Goal: Task Accomplishment & Management: Manage account settings

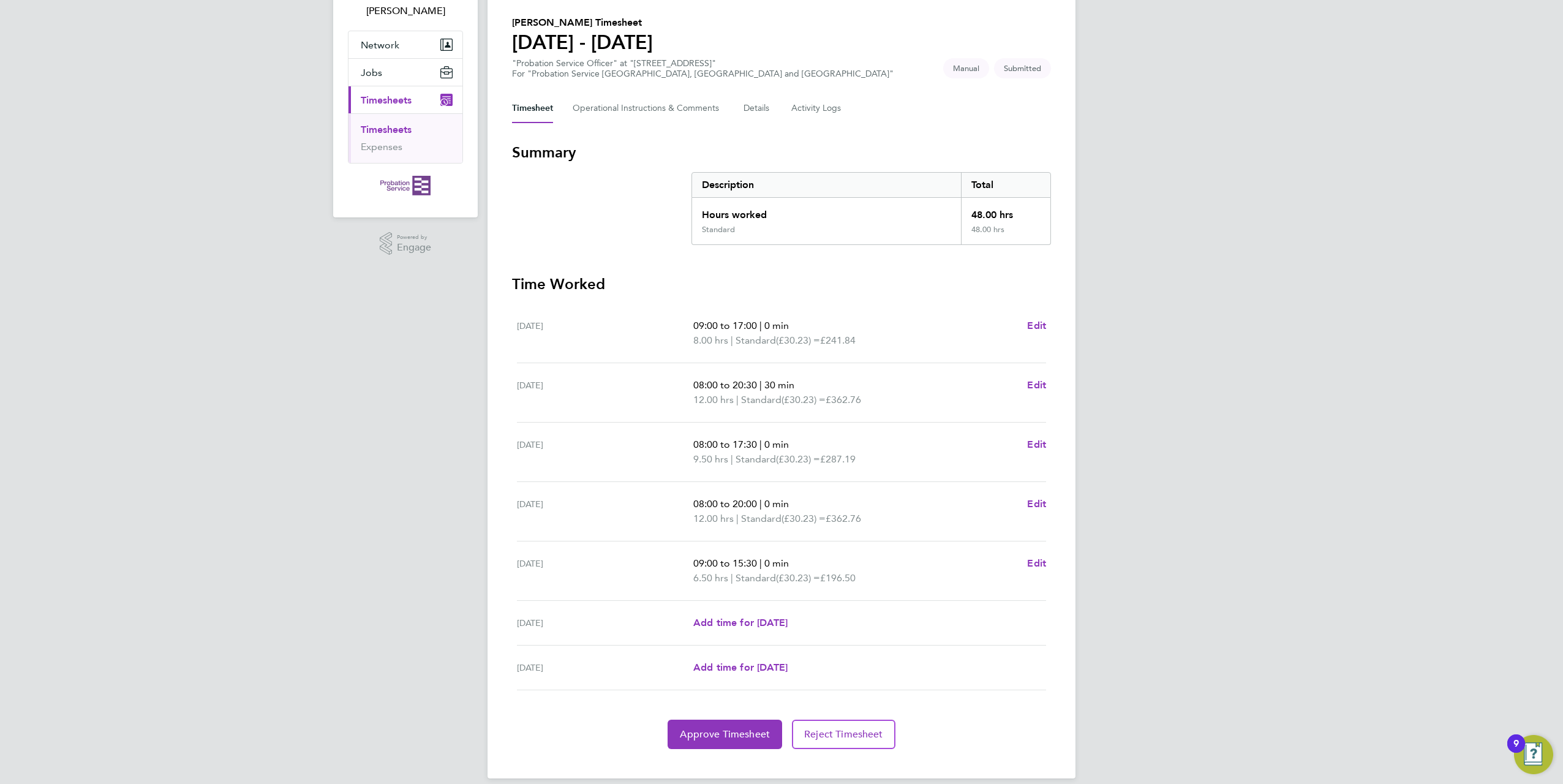
scroll to position [101, 0]
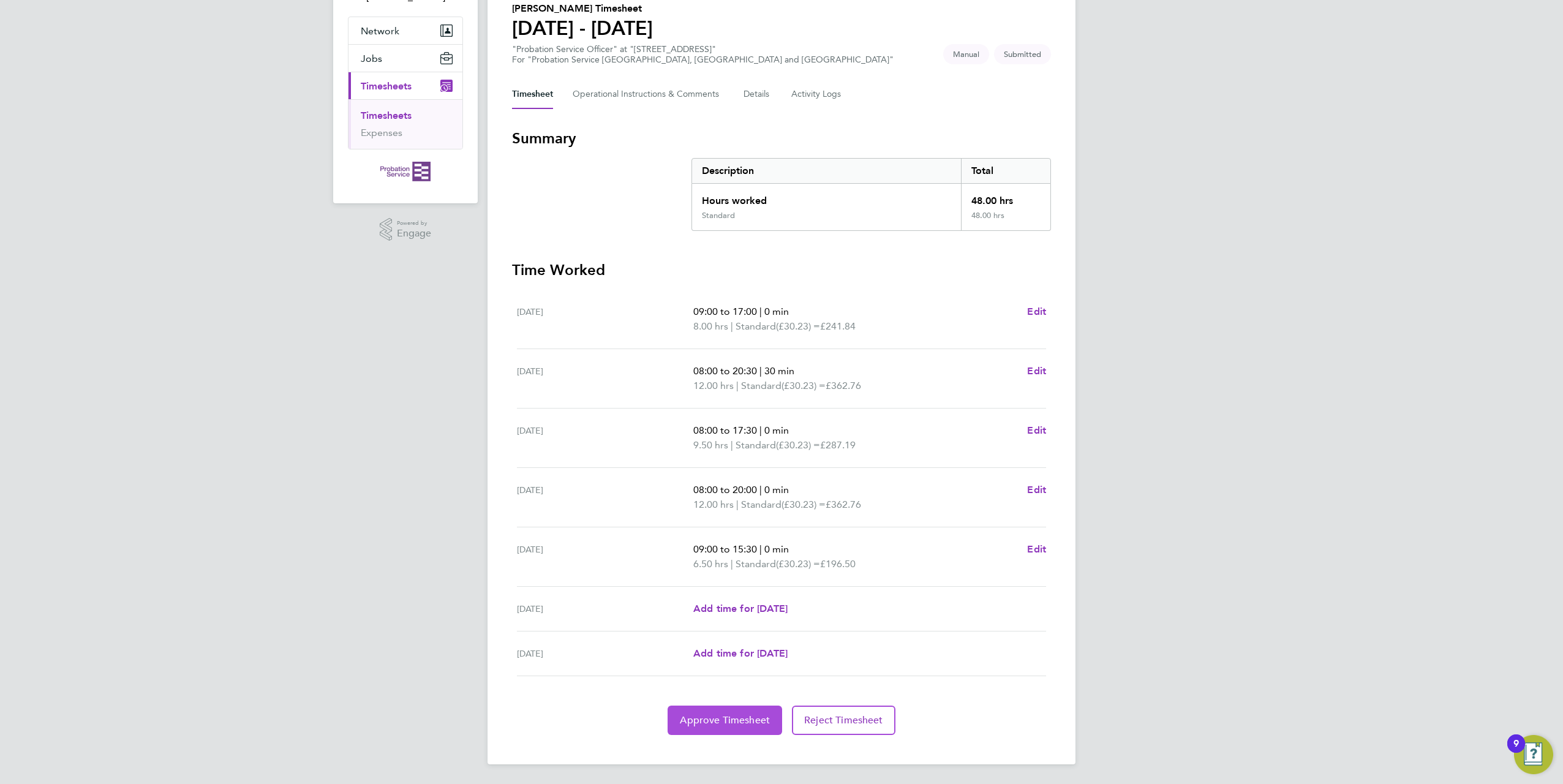
click at [726, 724] on span "Approve Timesheet" at bounding box center [724, 720] width 90 height 12
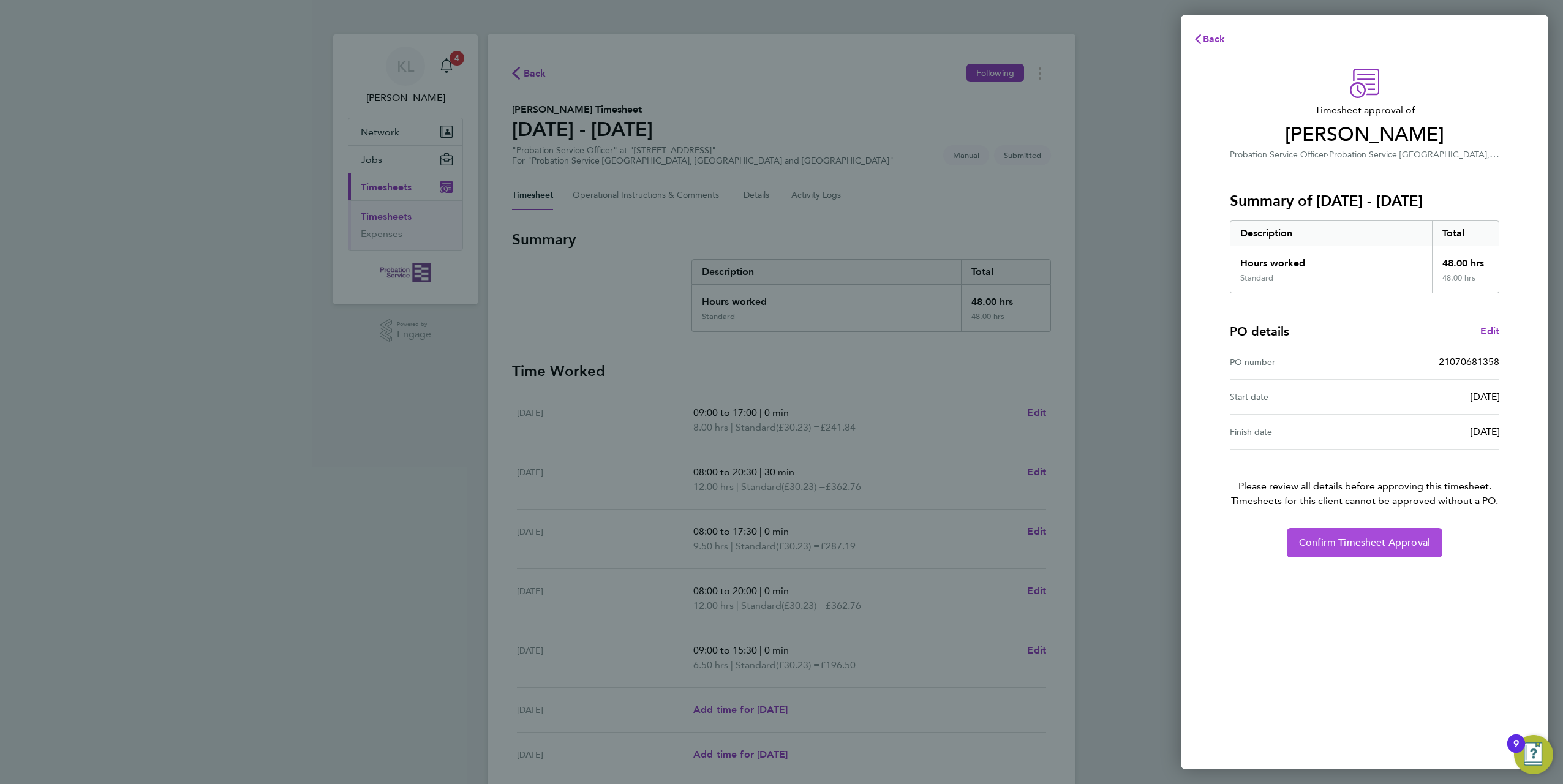
click at [1344, 538] on span "Confirm Timesheet Approval" at bounding box center [1364, 543] width 131 height 12
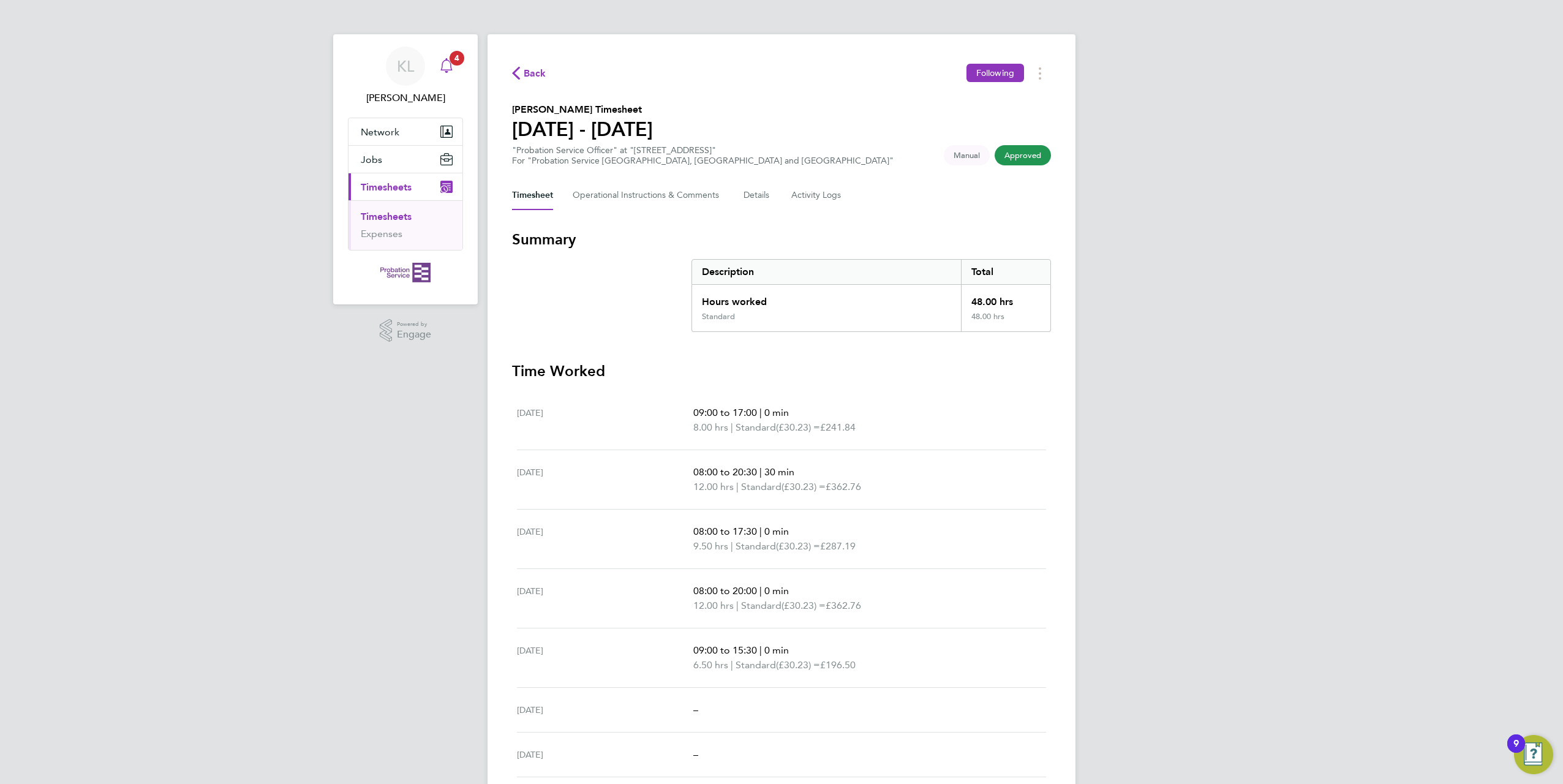
click at [446, 65] on icon "Main navigation" at bounding box center [446, 65] width 15 height 15
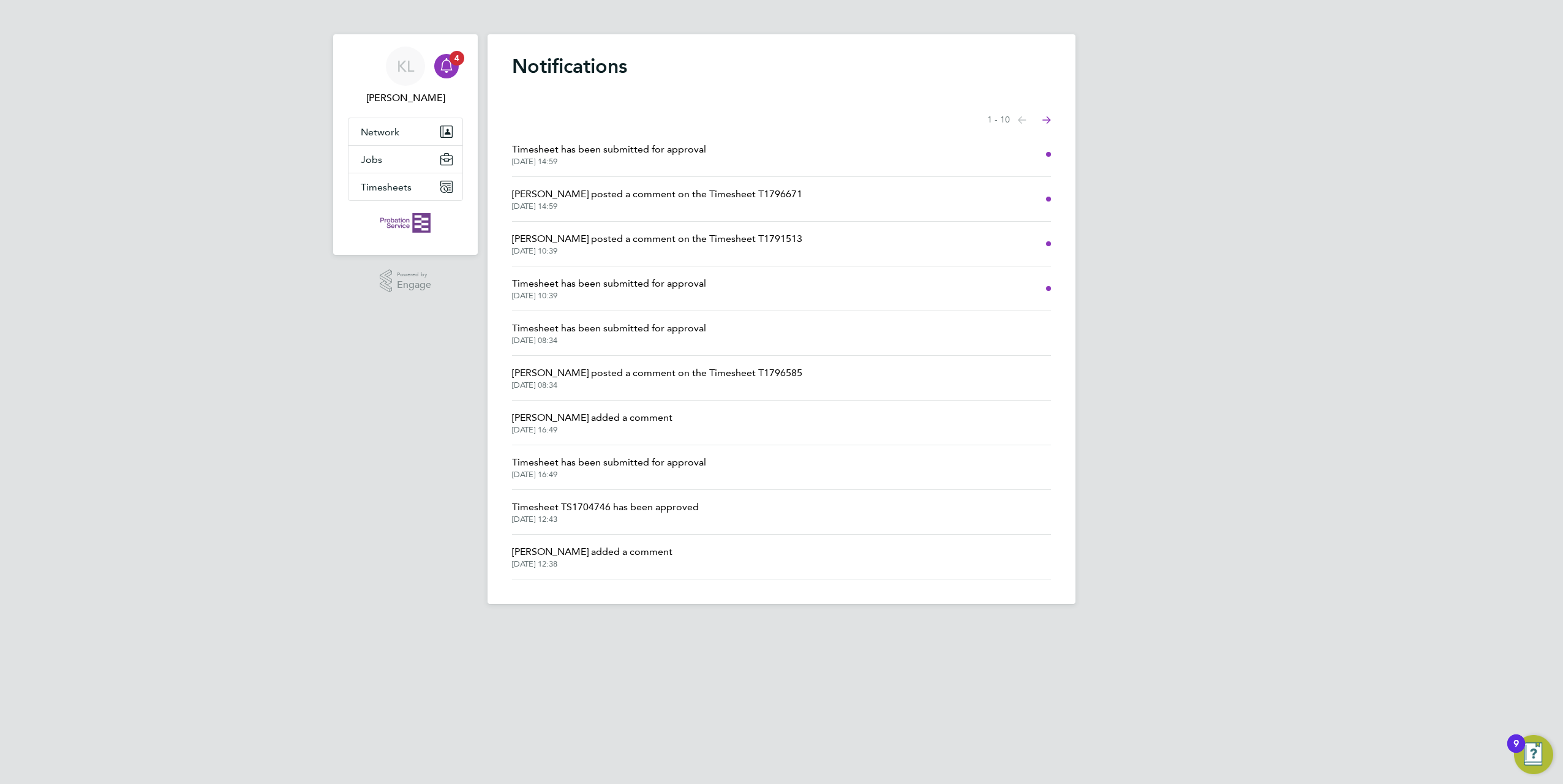
click at [589, 198] on span "[PERSON_NAME] posted a comment on the Timesheet T1796671" at bounding box center [657, 194] width 290 height 15
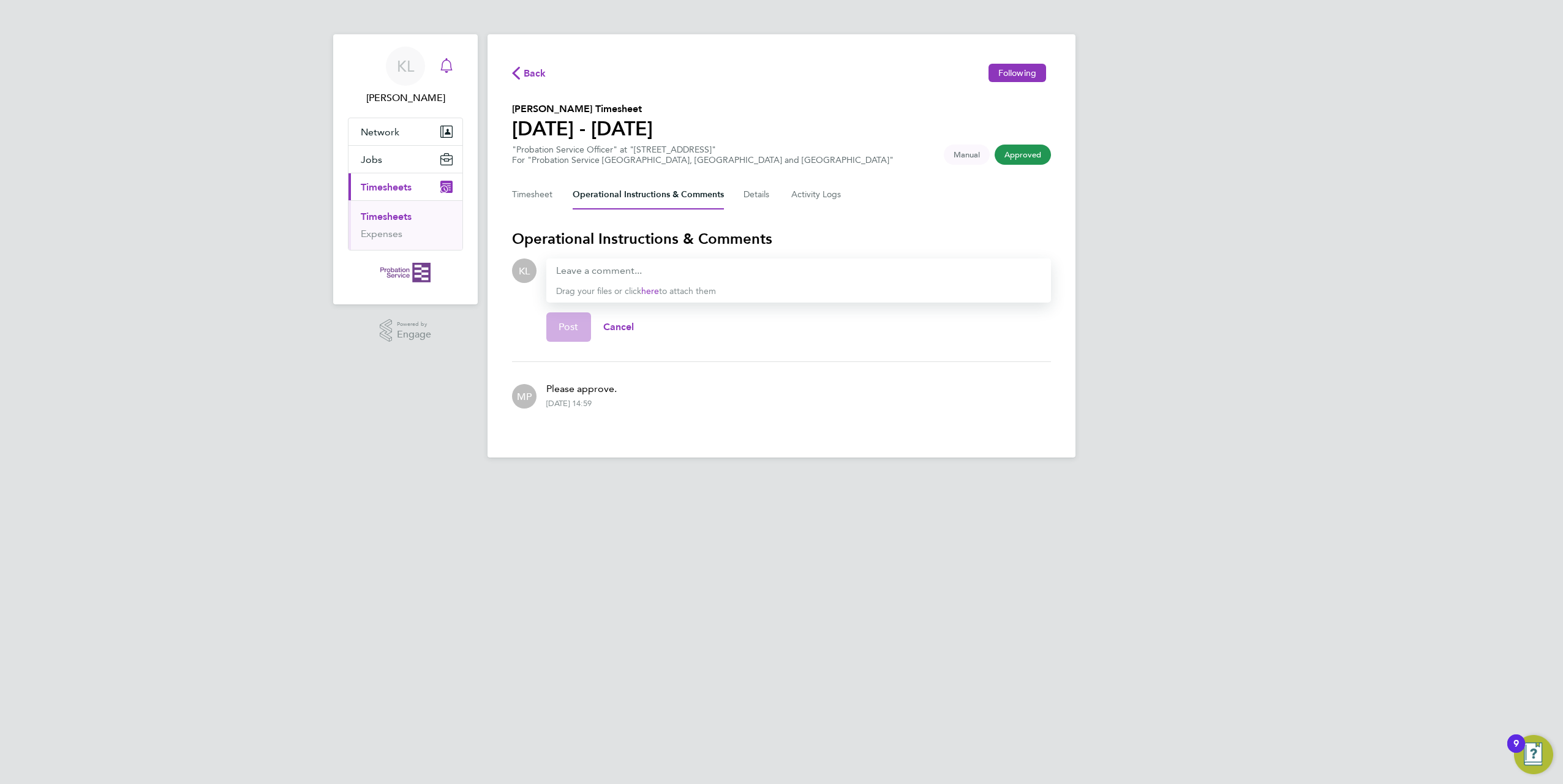
click at [449, 66] on icon "Main navigation" at bounding box center [446, 65] width 15 height 15
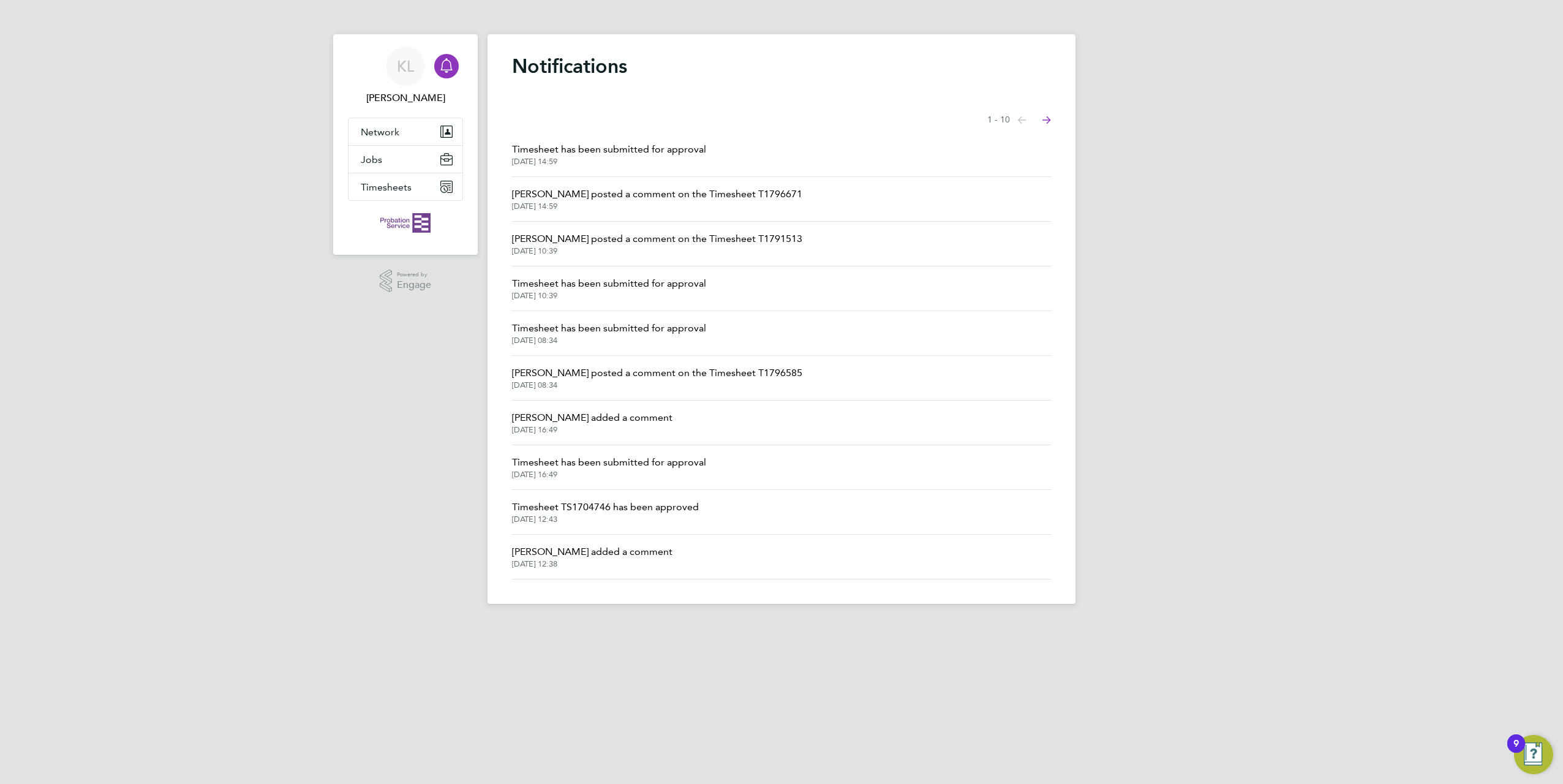
click at [649, 416] on span "[PERSON_NAME] added a comment" at bounding box center [592, 417] width 161 height 15
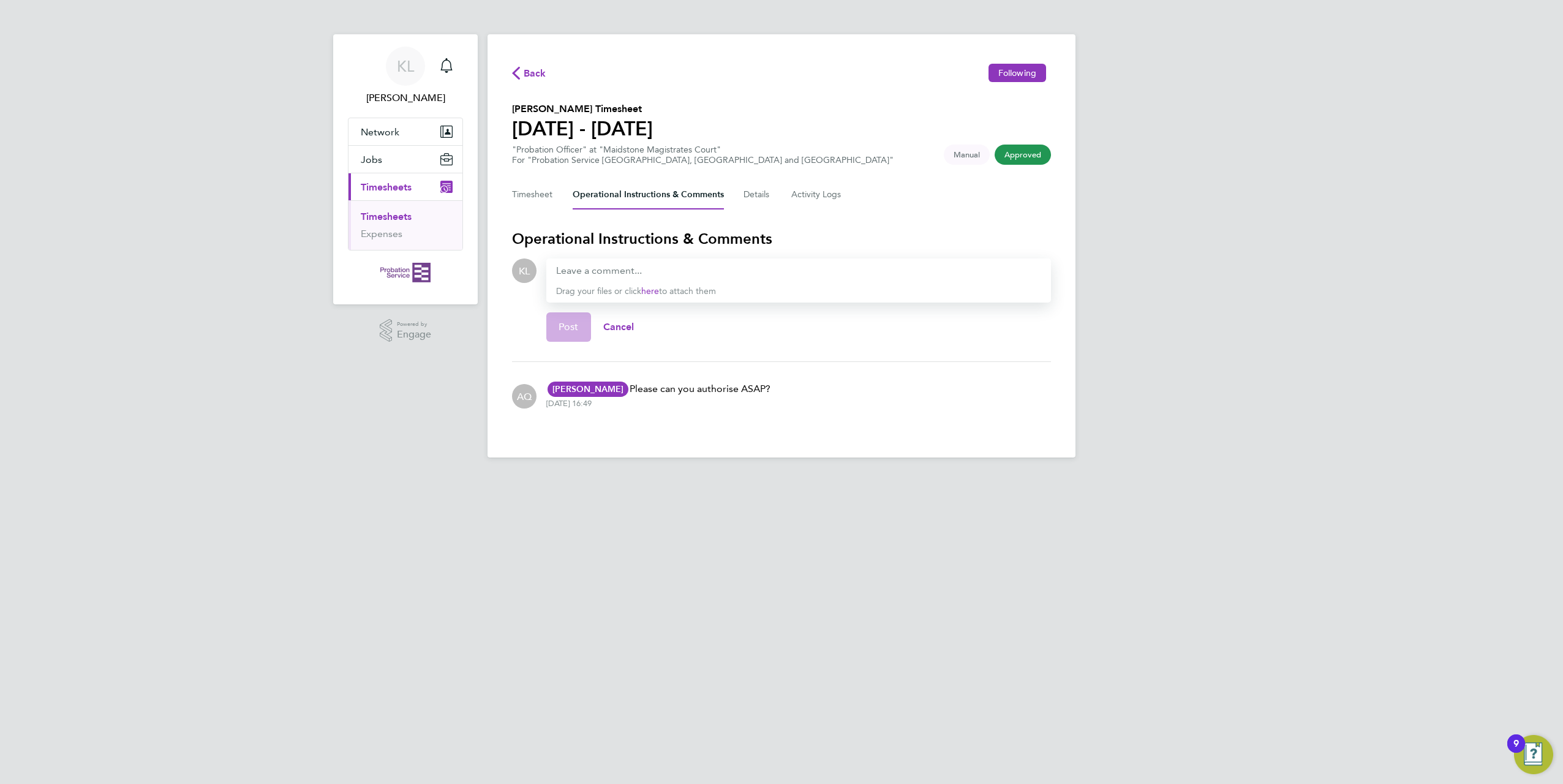
click at [519, 74] on icon "button" at bounding box center [516, 73] width 8 height 13
